Goal: Task Accomplishment & Management: Manage account settings

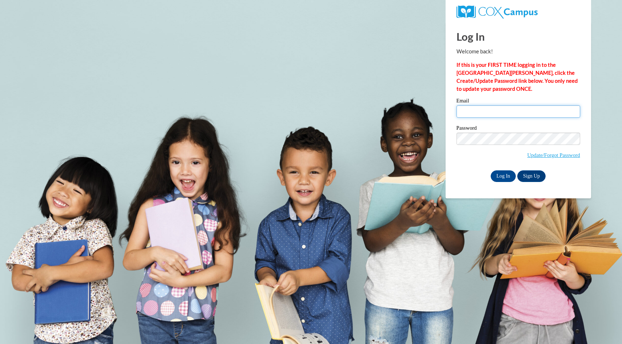
click at [461, 115] on input "Email" at bounding box center [518, 111] width 124 height 12
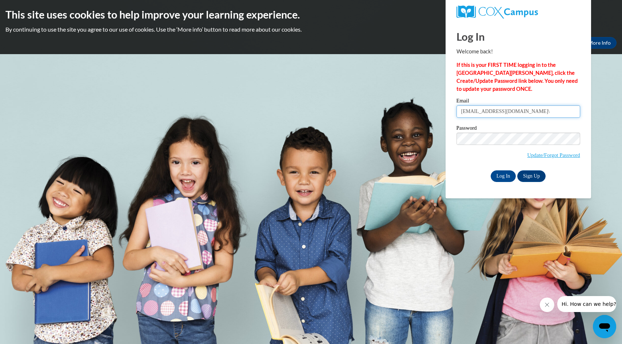
type input "nissga15@uwgb.edu\"
click at [491, 171] on input "Log In" at bounding box center [503, 177] width 25 height 12
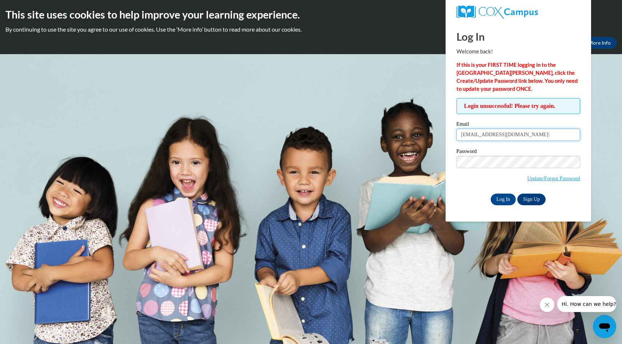
click at [531, 134] on input "nissga15@uwgb.edu\" at bounding box center [518, 135] width 124 height 12
type input "nissga15@uwgb.edu"
click at [506, 200] on input "Log In" at bounding box center [503, 200] width 25 height 12
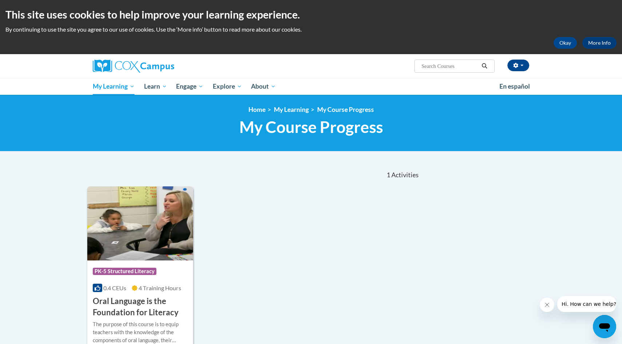
click at [157, 193] on img at bounding box center [140, 224] width 106 height 74
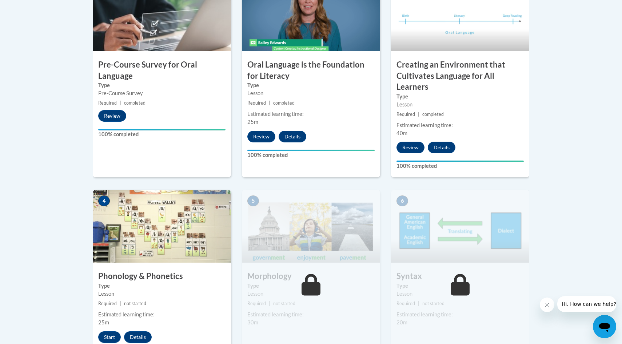
scroll to position [263, 0]
